Goal: Navigation & Orientation: Find specific page/section

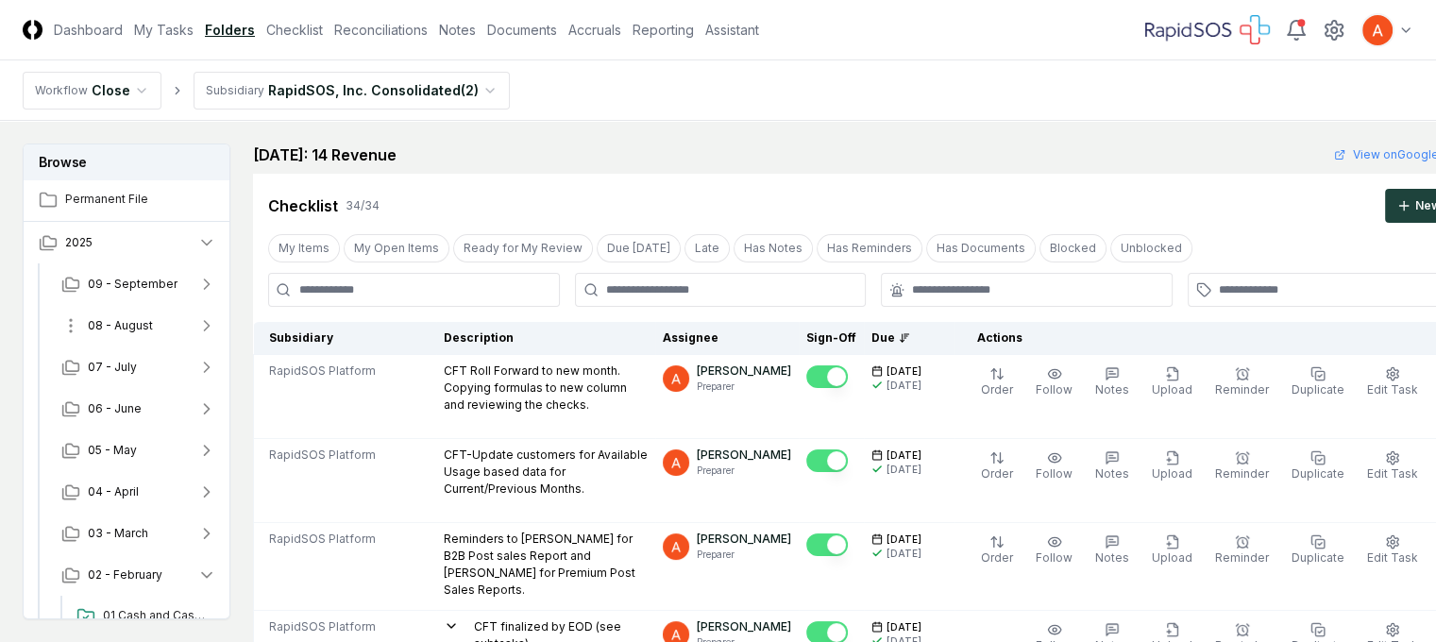
click at [118, 324] on span "08 - August" at bounding box center [120, 325] width 65 height 17
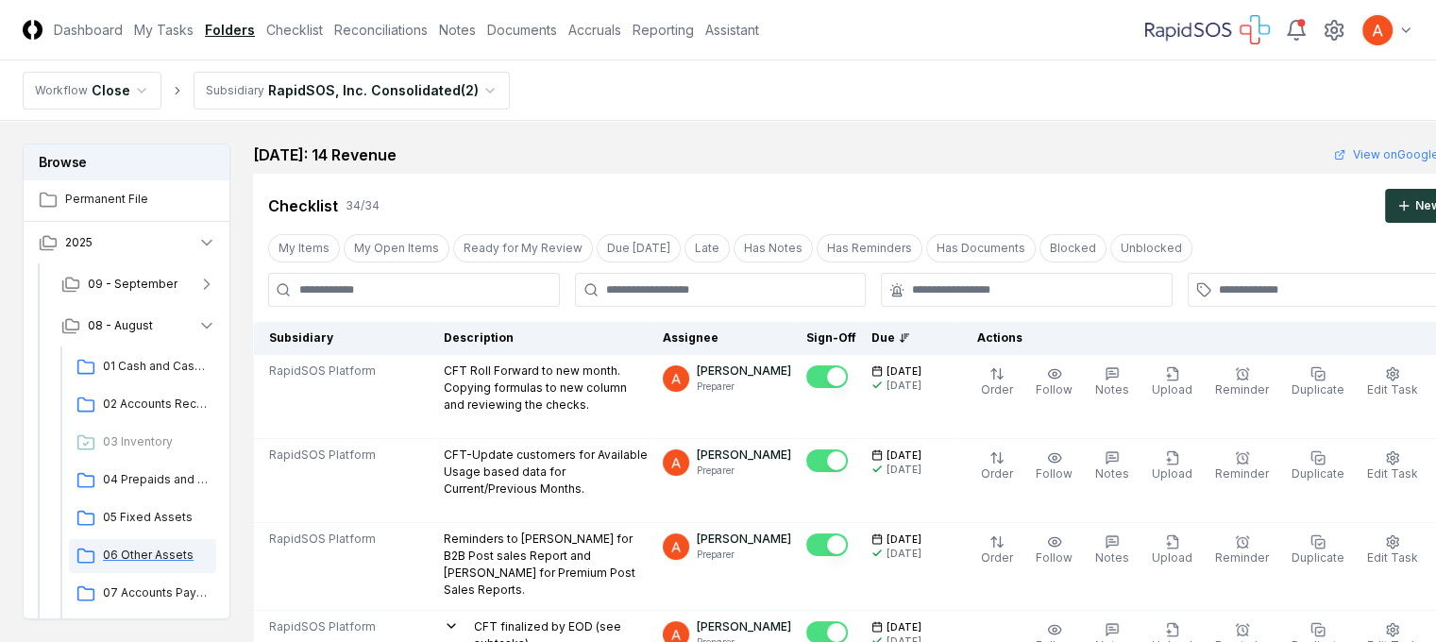
click at [159, 550] on span "06 Other Assets" at bounding box center [156, 555] width 106 height 17
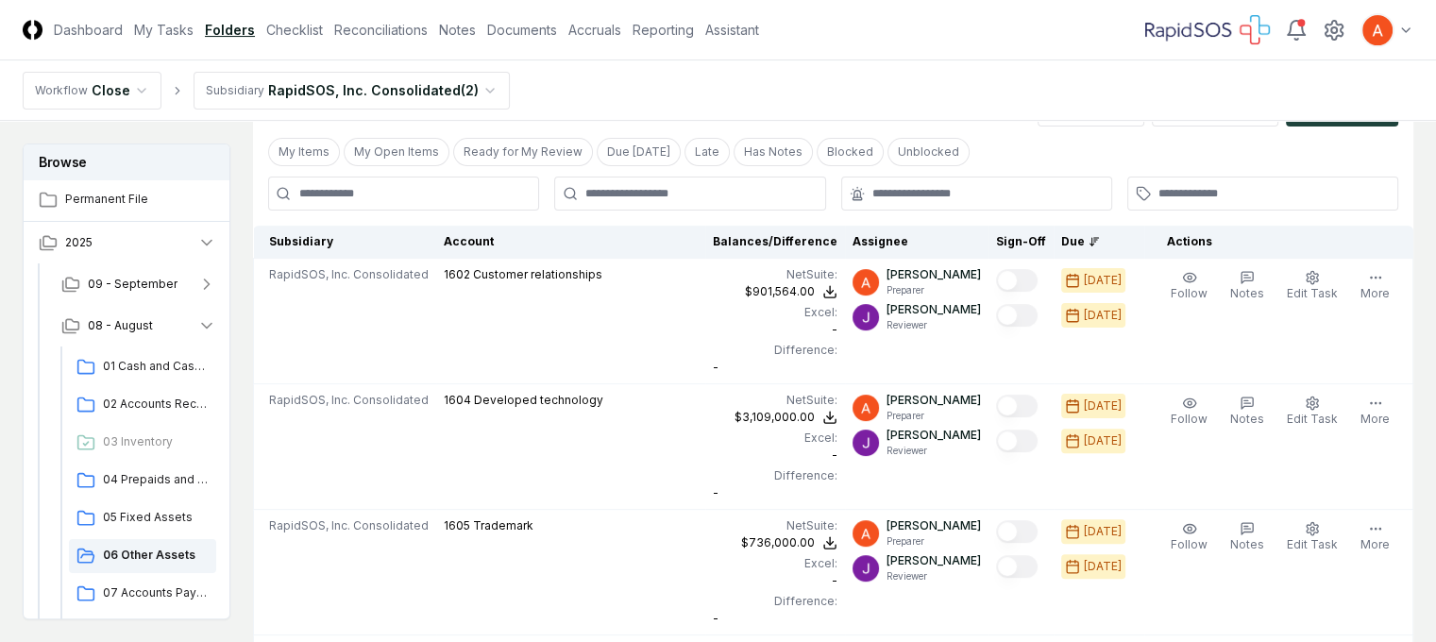
scroll to position [472, 0]
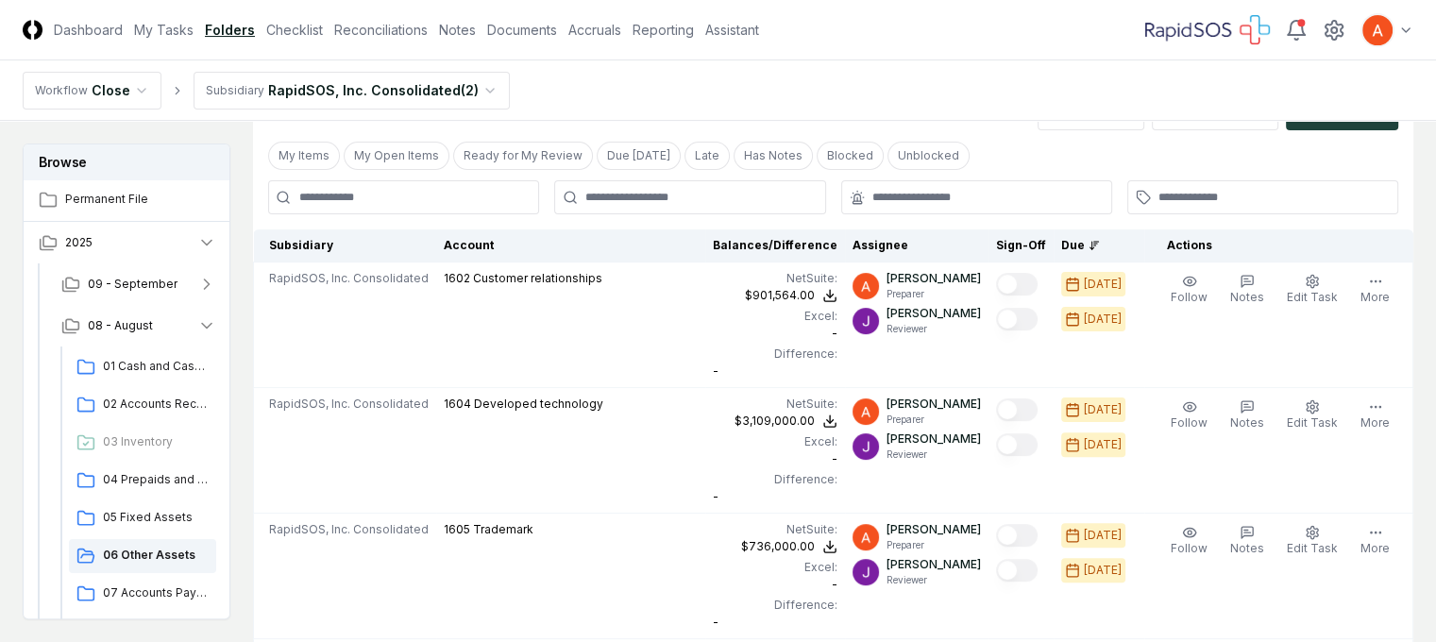
drag, startPoint x: 1242, startPoint y: 153, endPoint x: 1256, endPoint y: 187, distance: 36.8
click at [1242, 152] on div "My Items My Open Items Ready for My Review Due [DATE] Late Has Notes Blocked Un…" at bounding box center [833, 155] width 1161 height 35
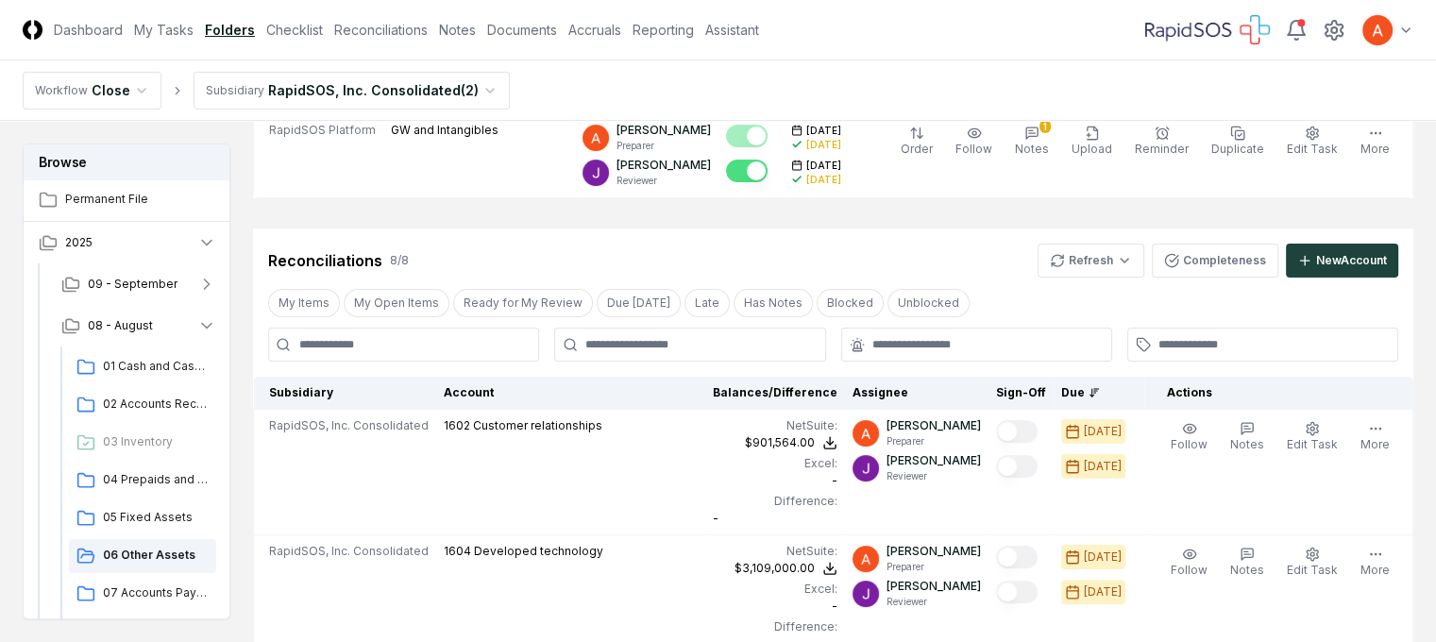
scroll to position [322, 0]
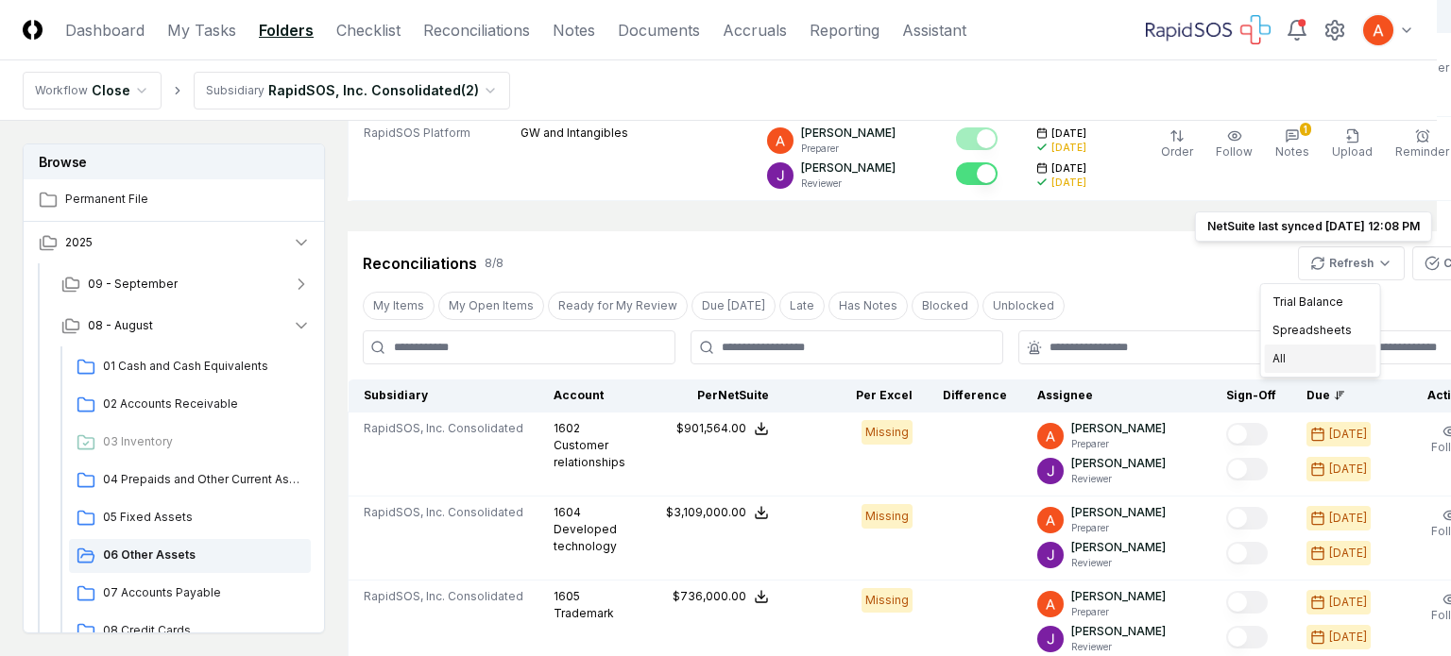
click at [1282, 358] on div "All" at bounding box center [1319, 359] width 111 height 28
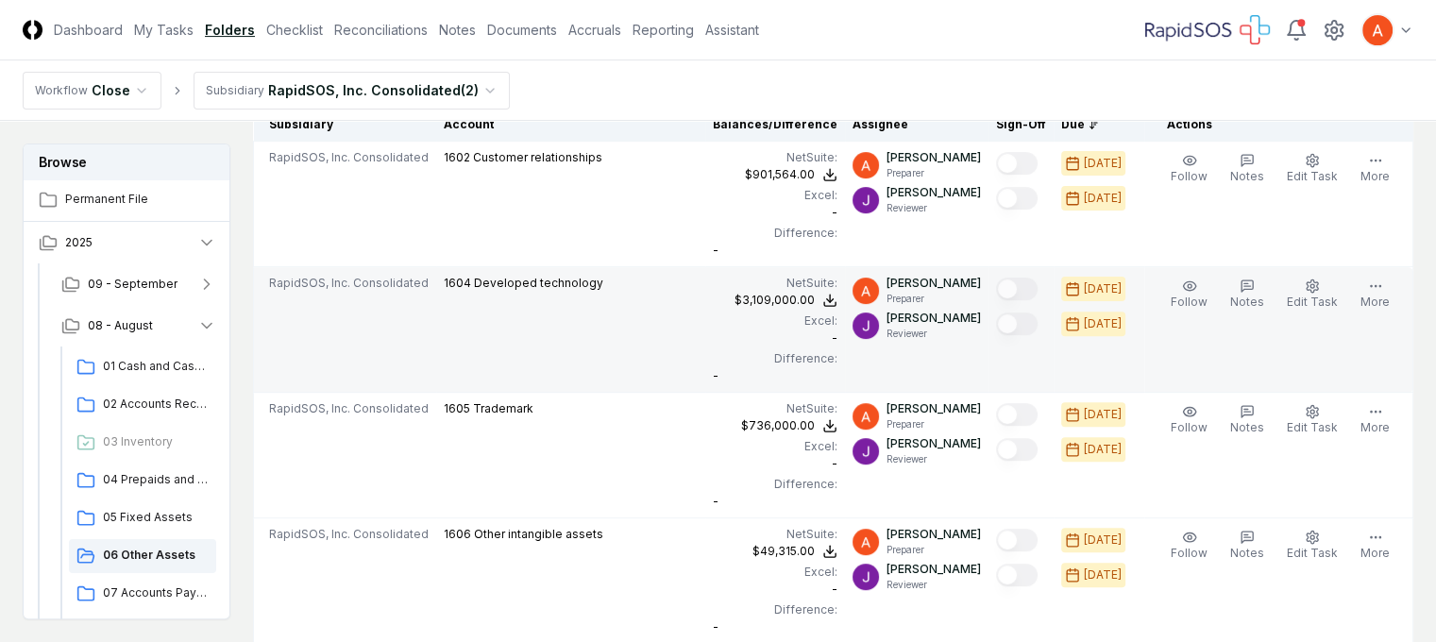
scroll to position [605, 0]
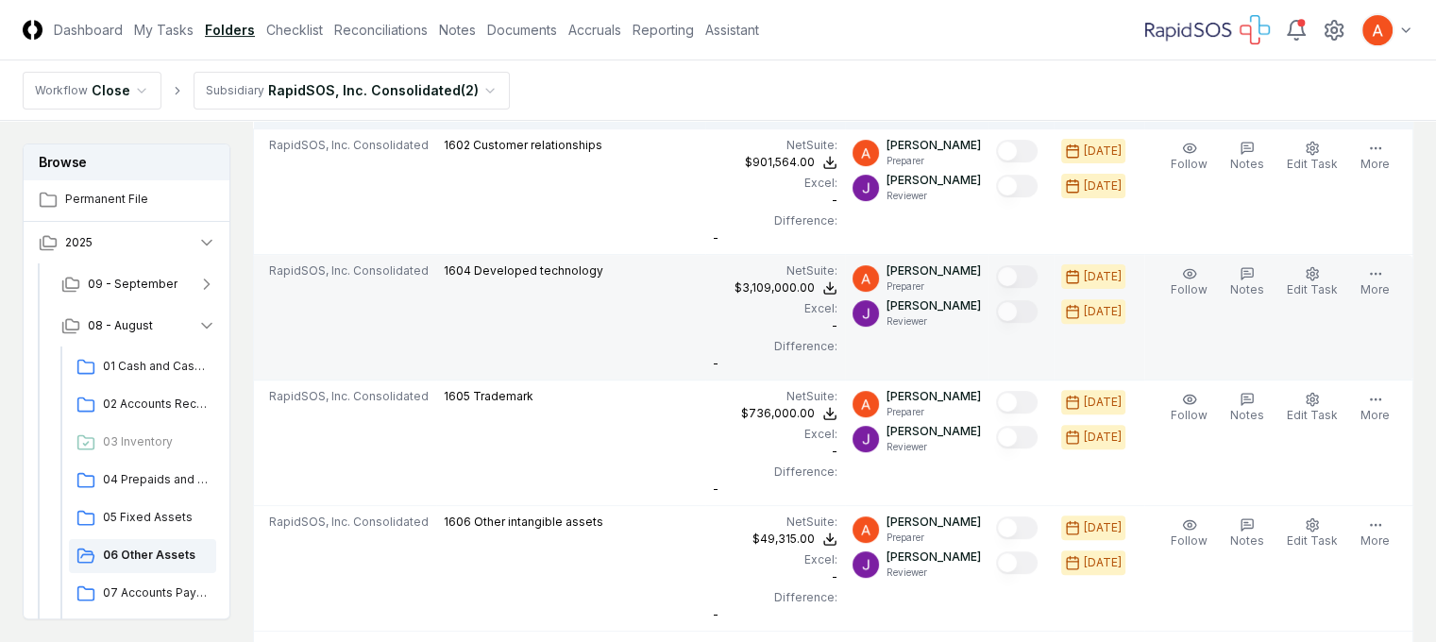
click at [0, 0] on div "Missing" at bounding box center [0, 0] width 0 height 0
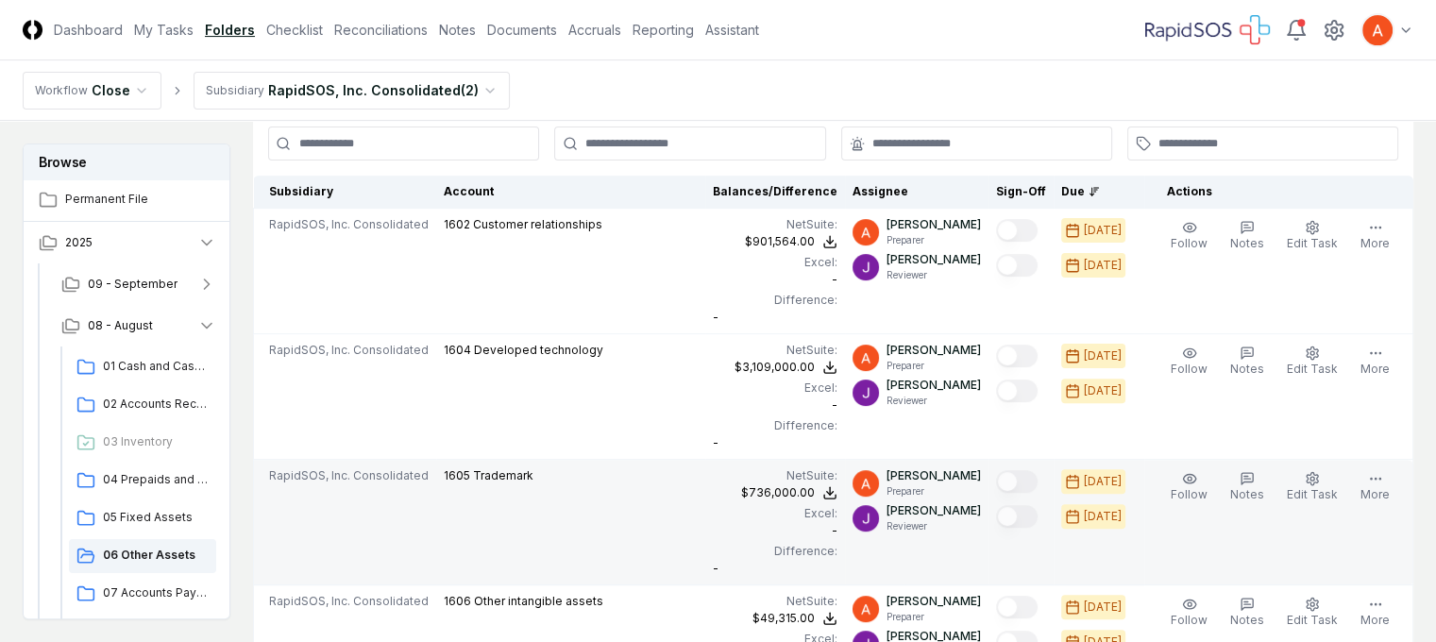
scroll to position [416, 0]
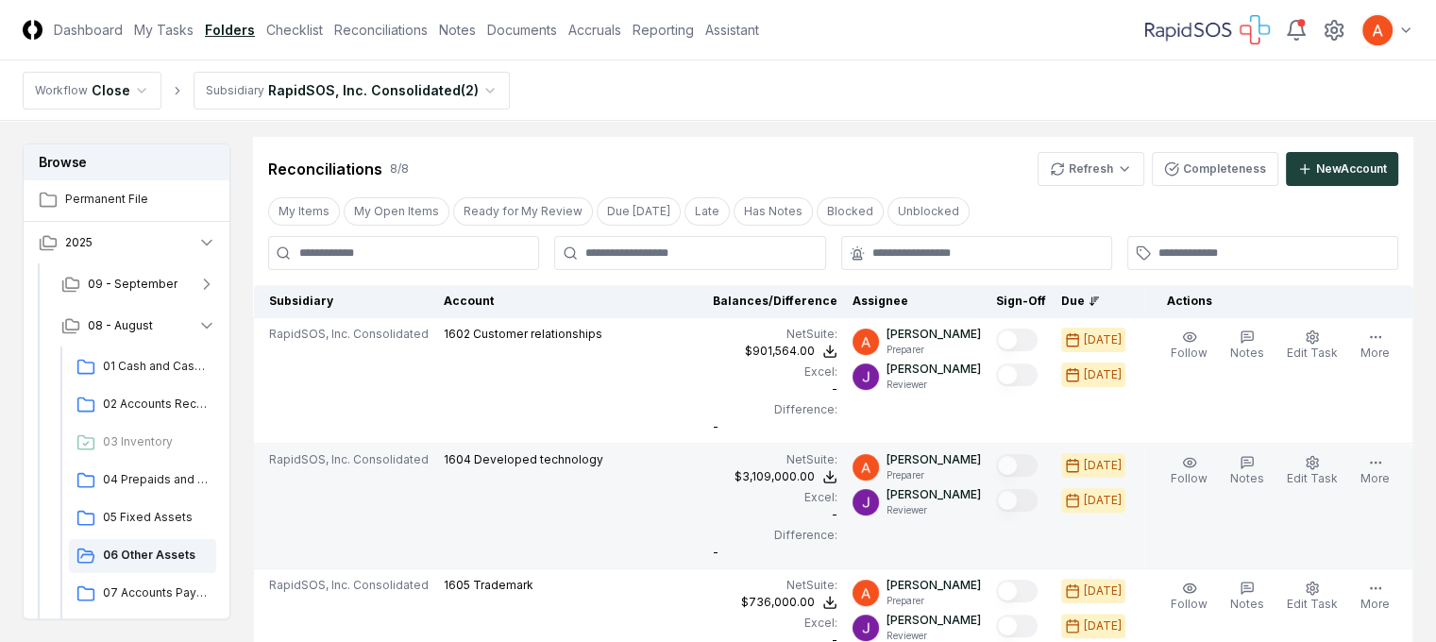
drag, startPoint x: 859, startPoint y: 431, endPoint x: 834, endPoint y: 430, distance: 25.5
click at [0, 0] on div "Missing" at bounding box center [0, 0] width 0 height 0
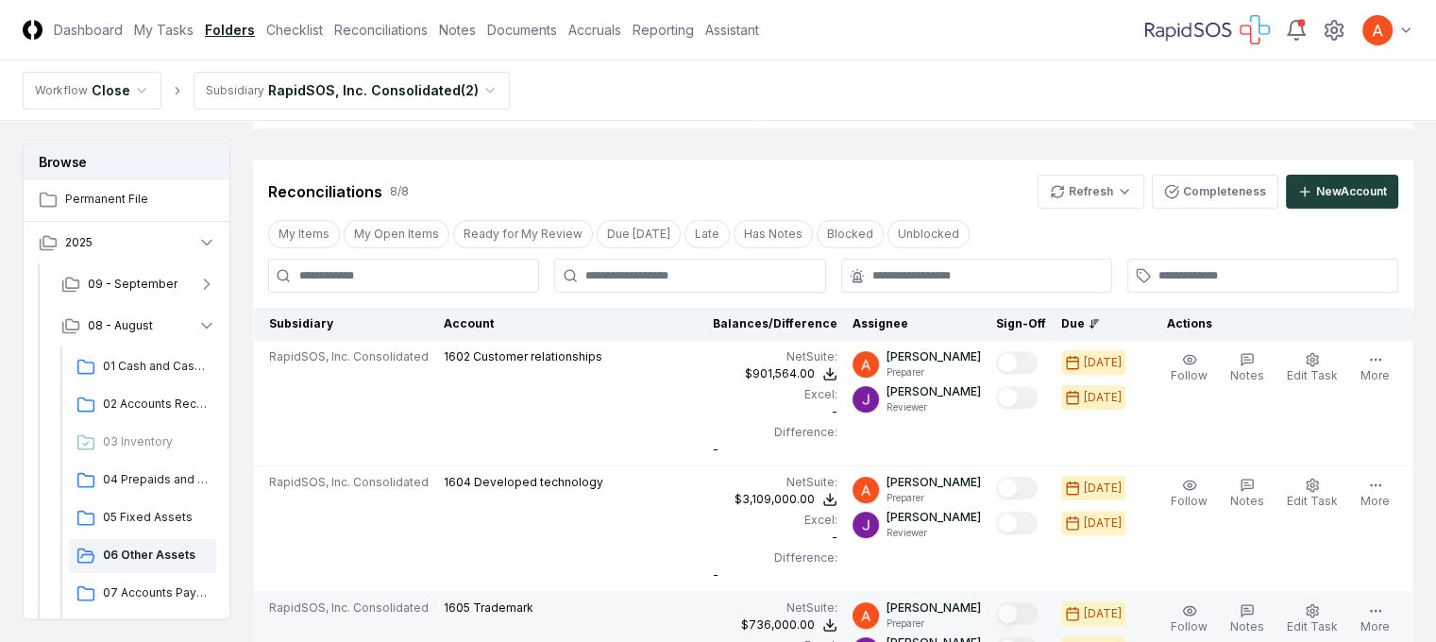
scroll to position [278, 0]
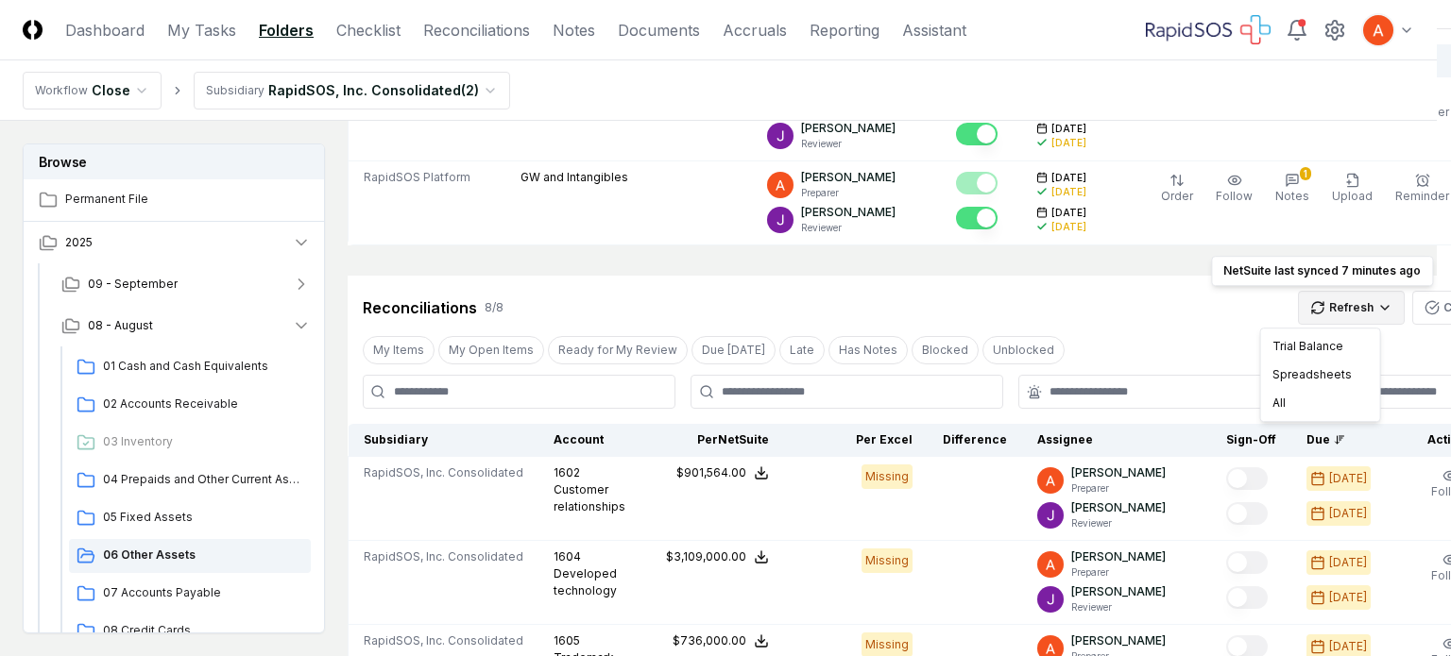
click at [1279, 405] on div "All" at bounding box center [1319, 403] width 111 height 28
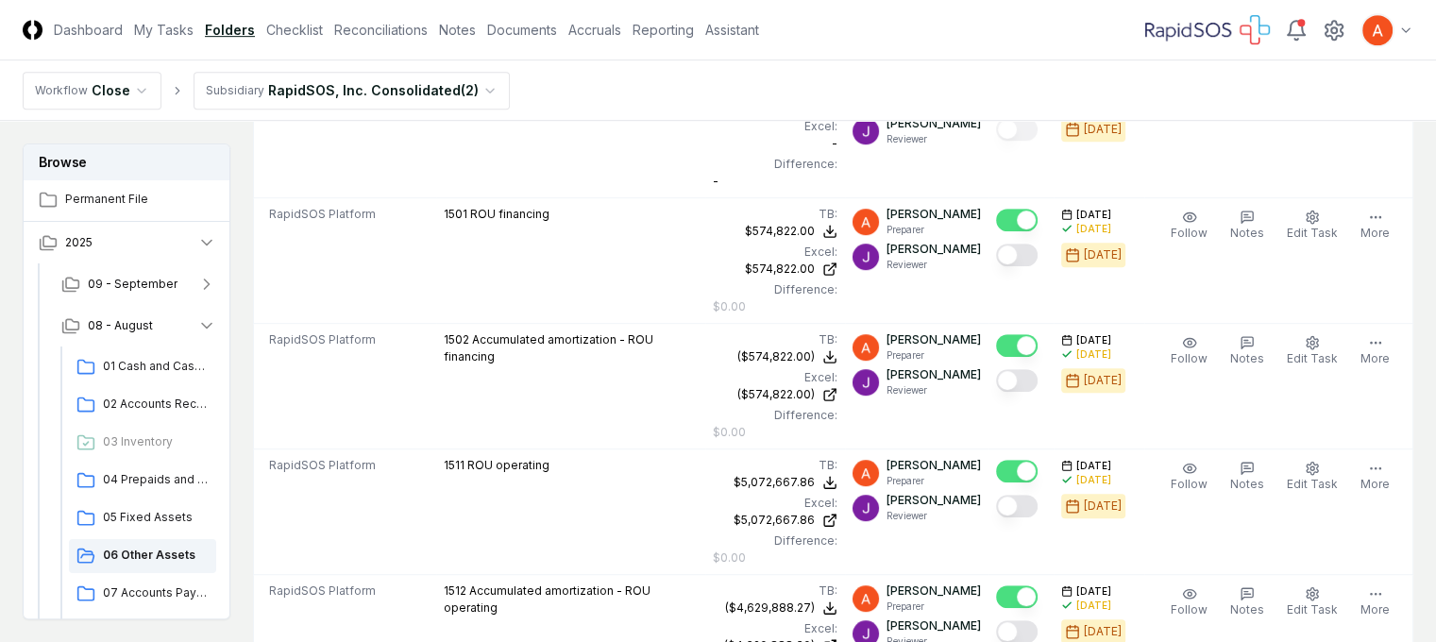
scroll to position [1039, 203]
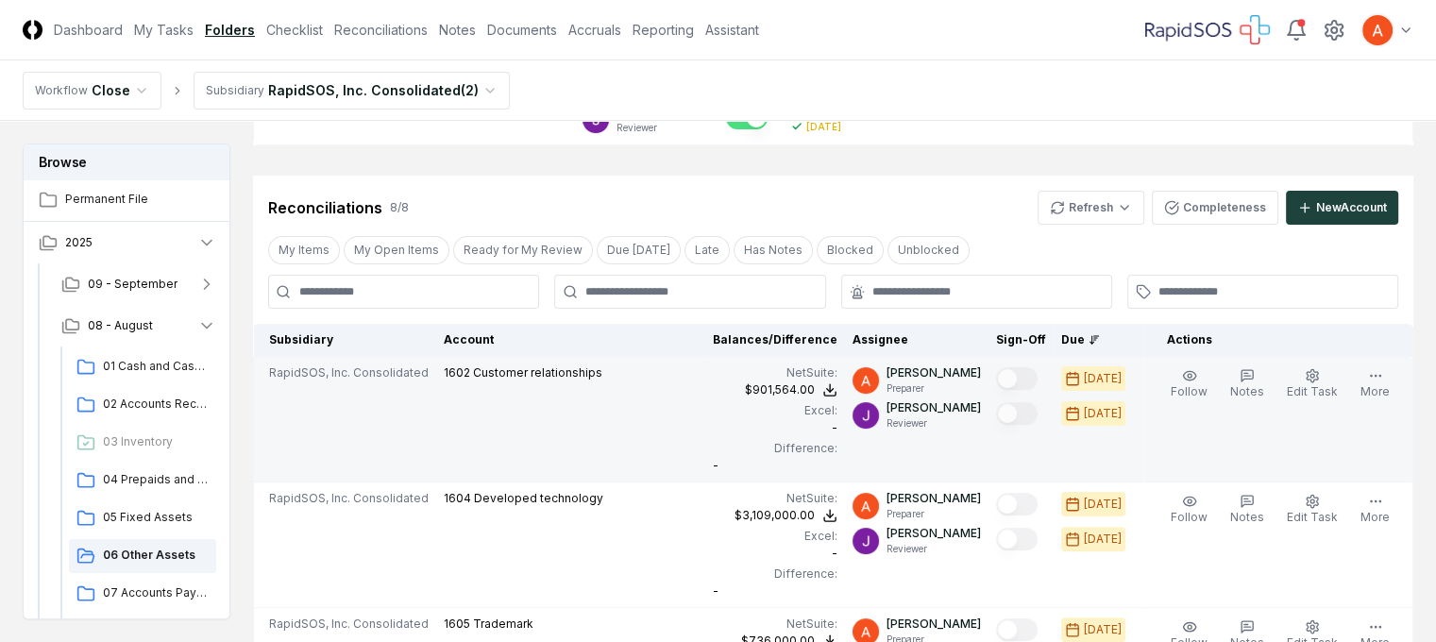
scroll to position [567, 203]
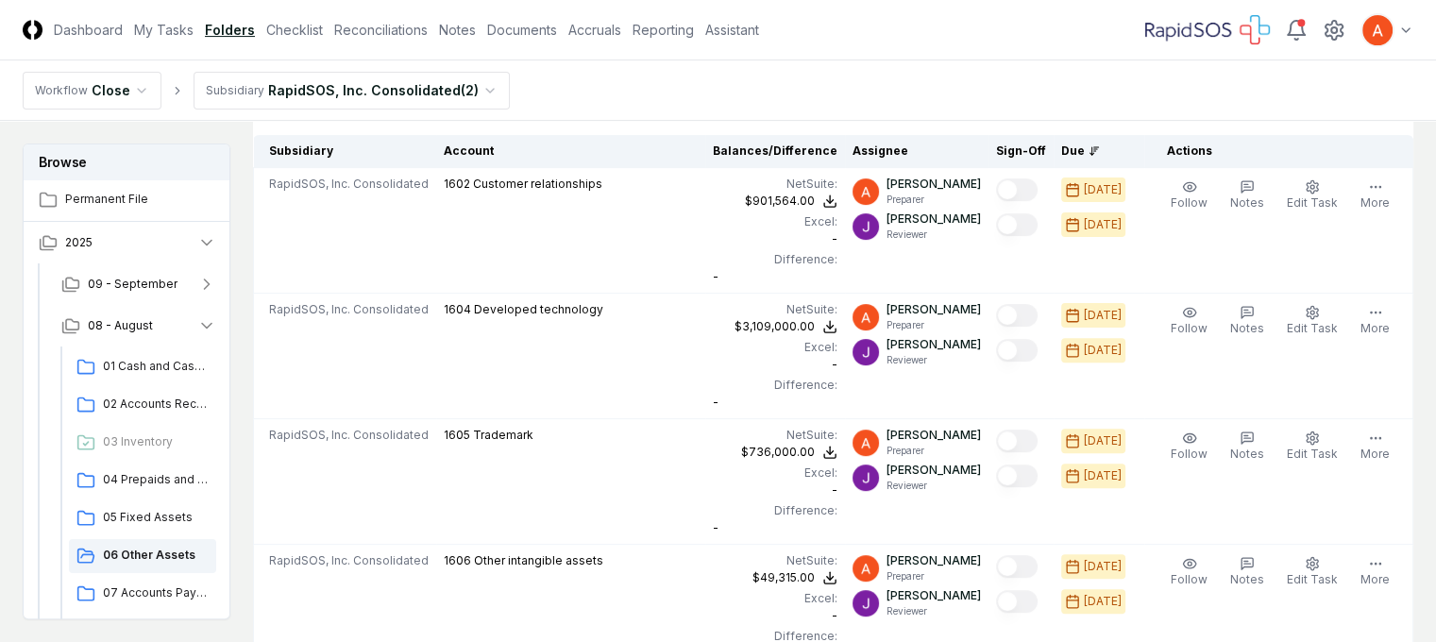
click at [797, 68] on nav "Workflow Close Subsidiary RapidSOS, Inc. Consolidated ( 2 )" at bounding box center [718, 90] width 1436 height 60
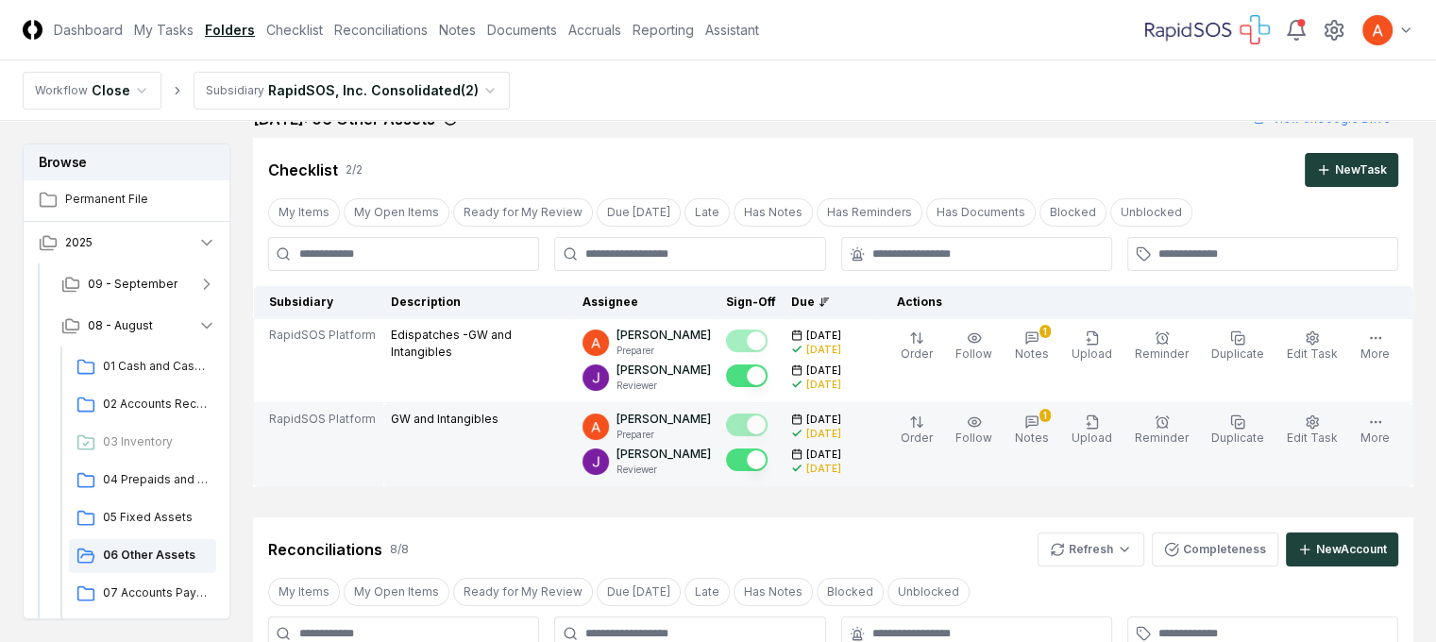
scroll to position [0, 203]
